Goal: Task Accomplishment & Management: Manage account settings

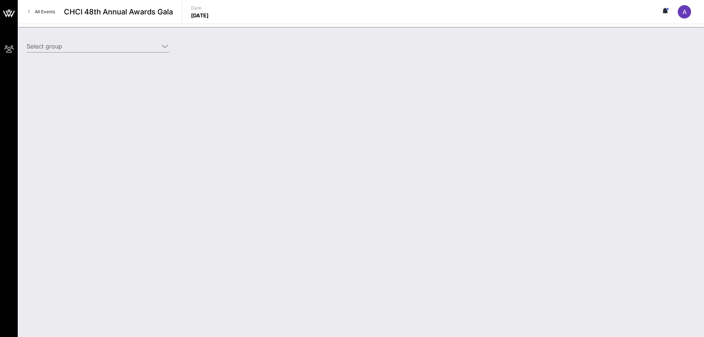
type input "DaVita, Inc. (DaVita, Inc.) [[PERSON_NAME], [PERSON_NAME][EMAIL_ADDRESS][PERSON…"
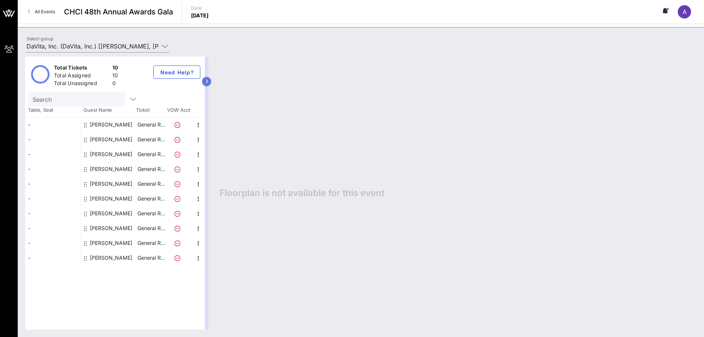
click at [208, 81] on button "button" at bounding box center [206, 81] width 9 height 9
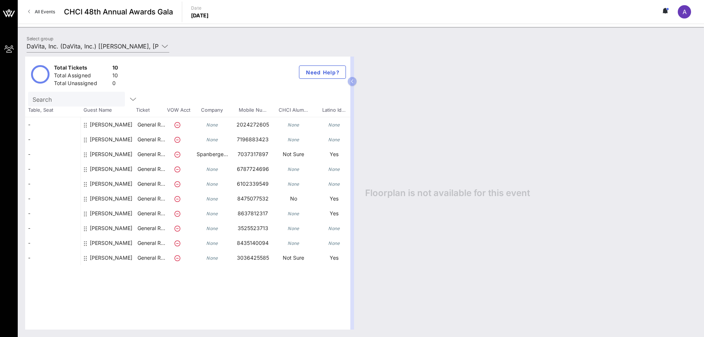
click at [266, 78] on div "Total Tickets 10 Total Assigned 10 Total Unassigned 0 Need Help?" at bounding box center [187, 74] width 325 height 35
